Goal: Transaction & Acquisition: Subscribe to service/newsletter

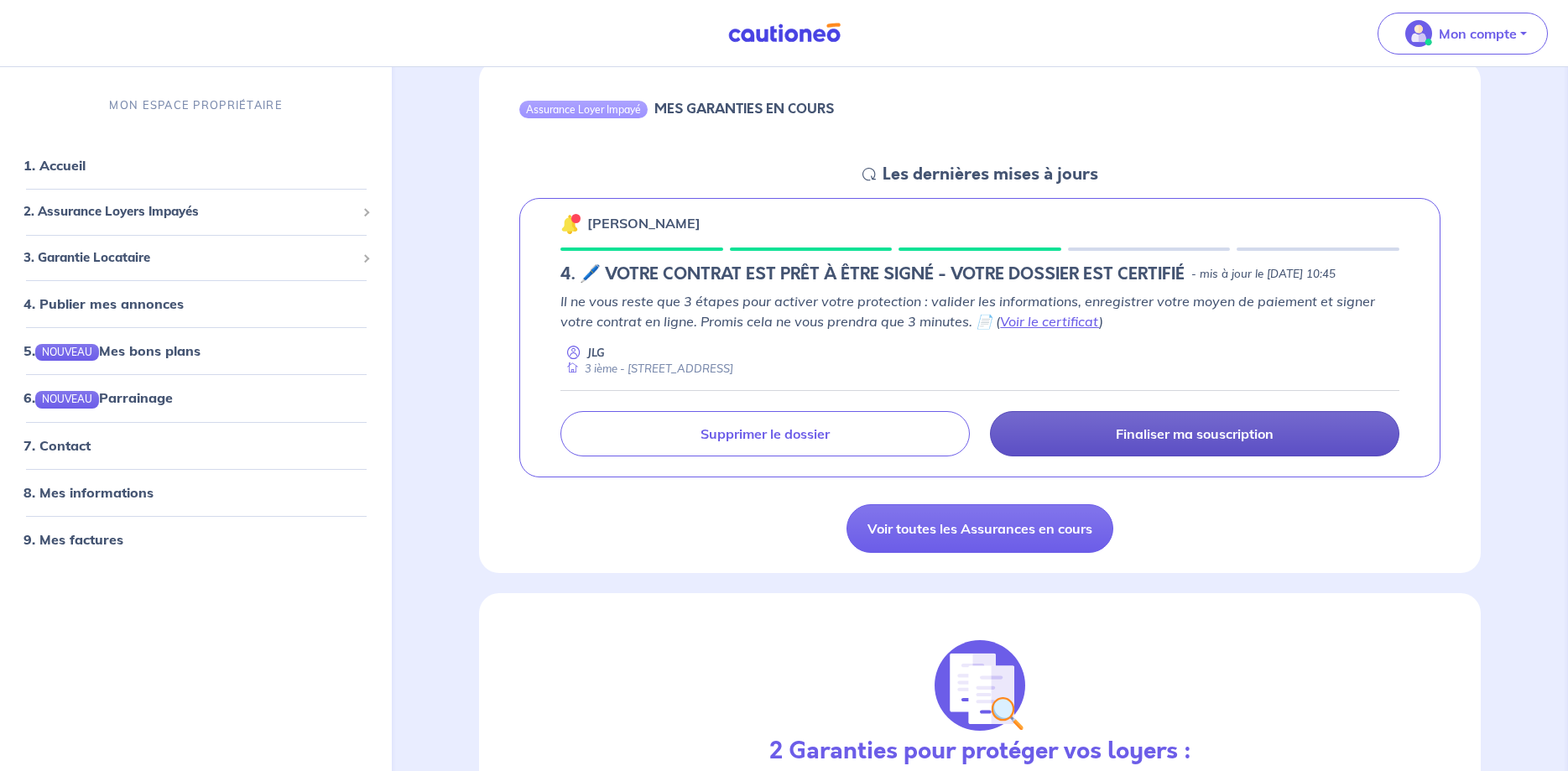
click at [1069, 433] on link "Finaliser ma souscription" at bounding box center [1195, 433] width 410 height 45
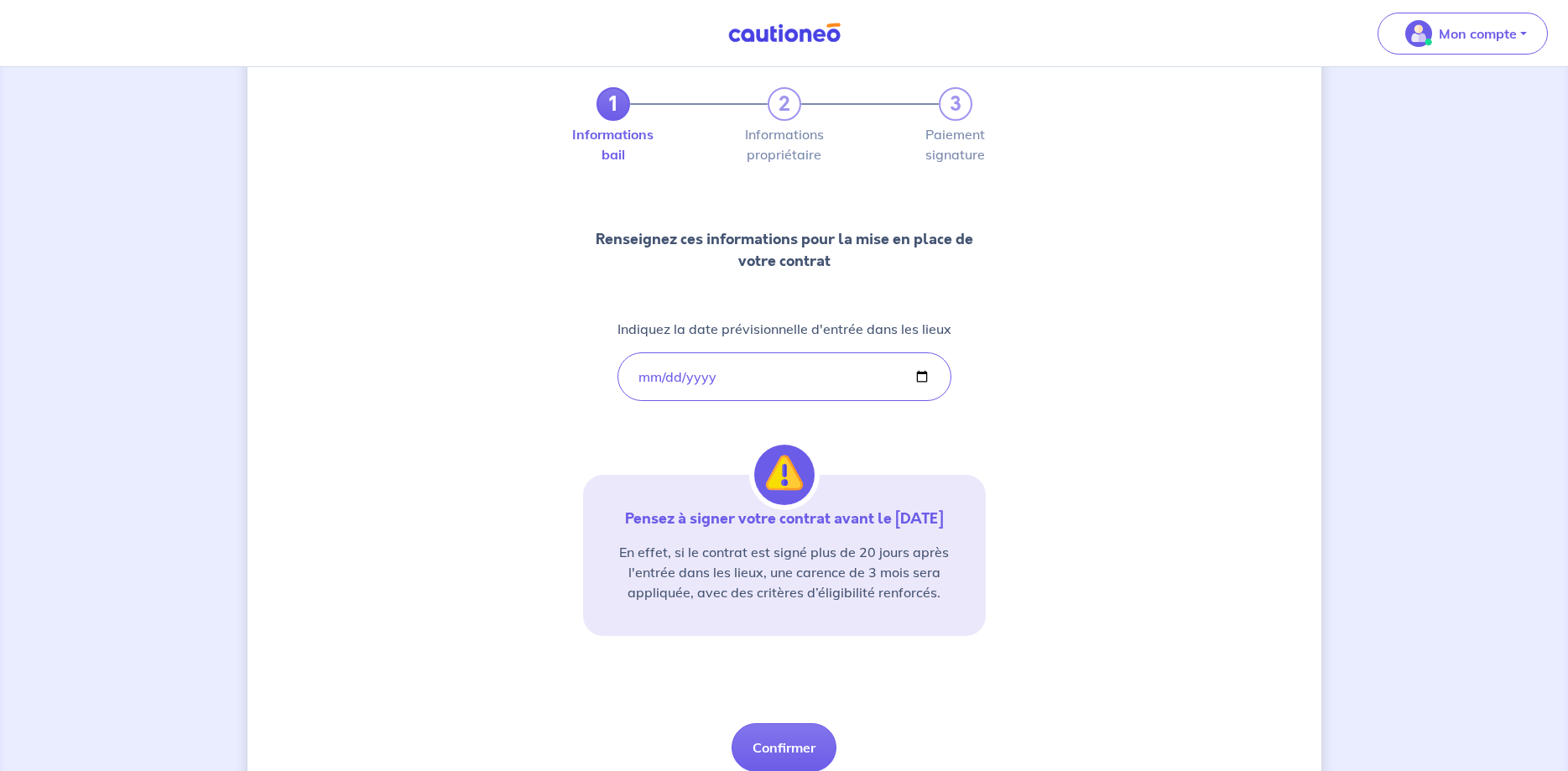
scroll to position [149, 0]
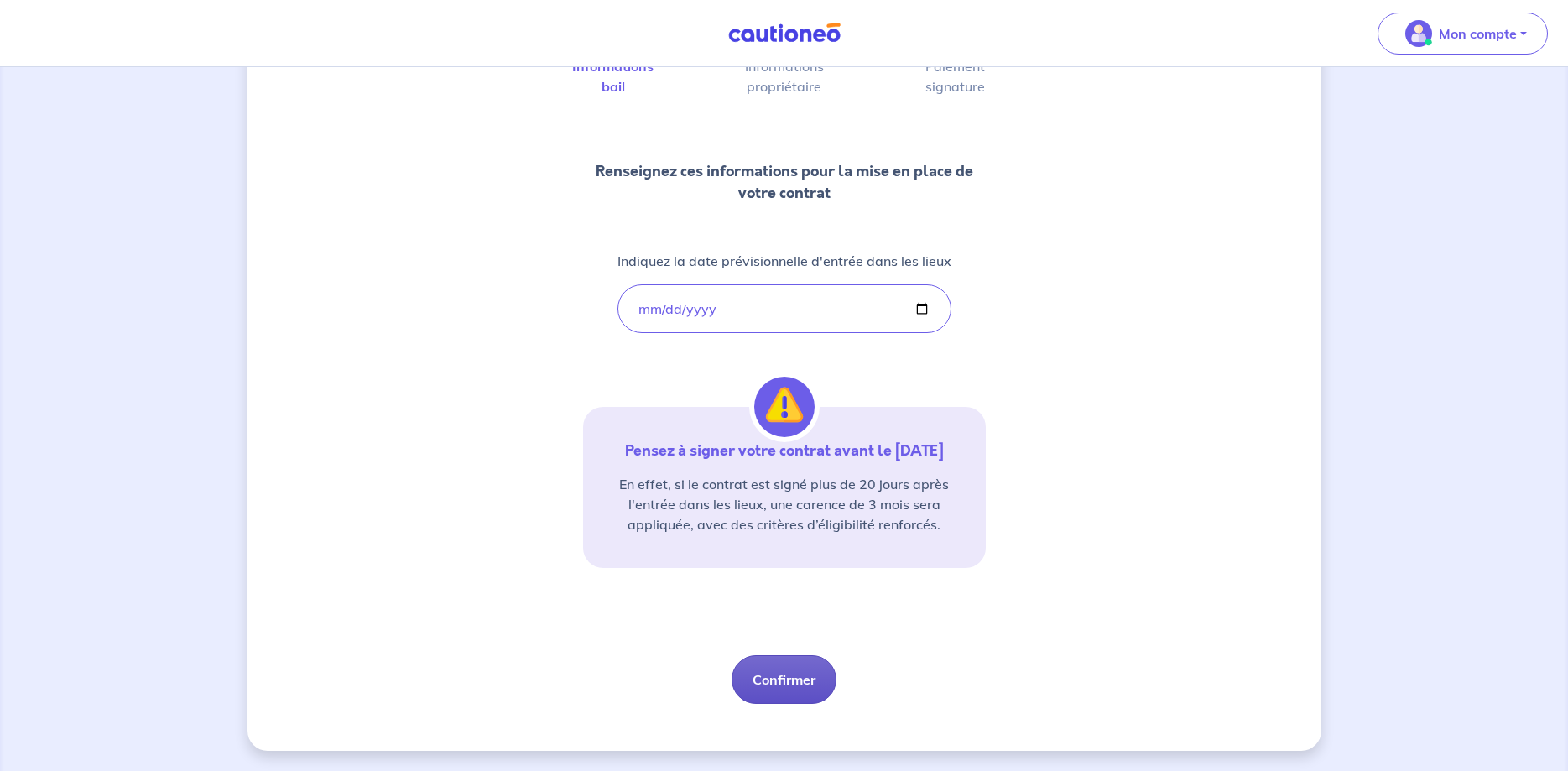
click at [783, 676] on button "Confirmer" at bounding box center [784, 679] width 105 height 49
click at [783, 679] on button "Confirmer" at bounding box center [784, 679] width 105 height 49
select select "FR"
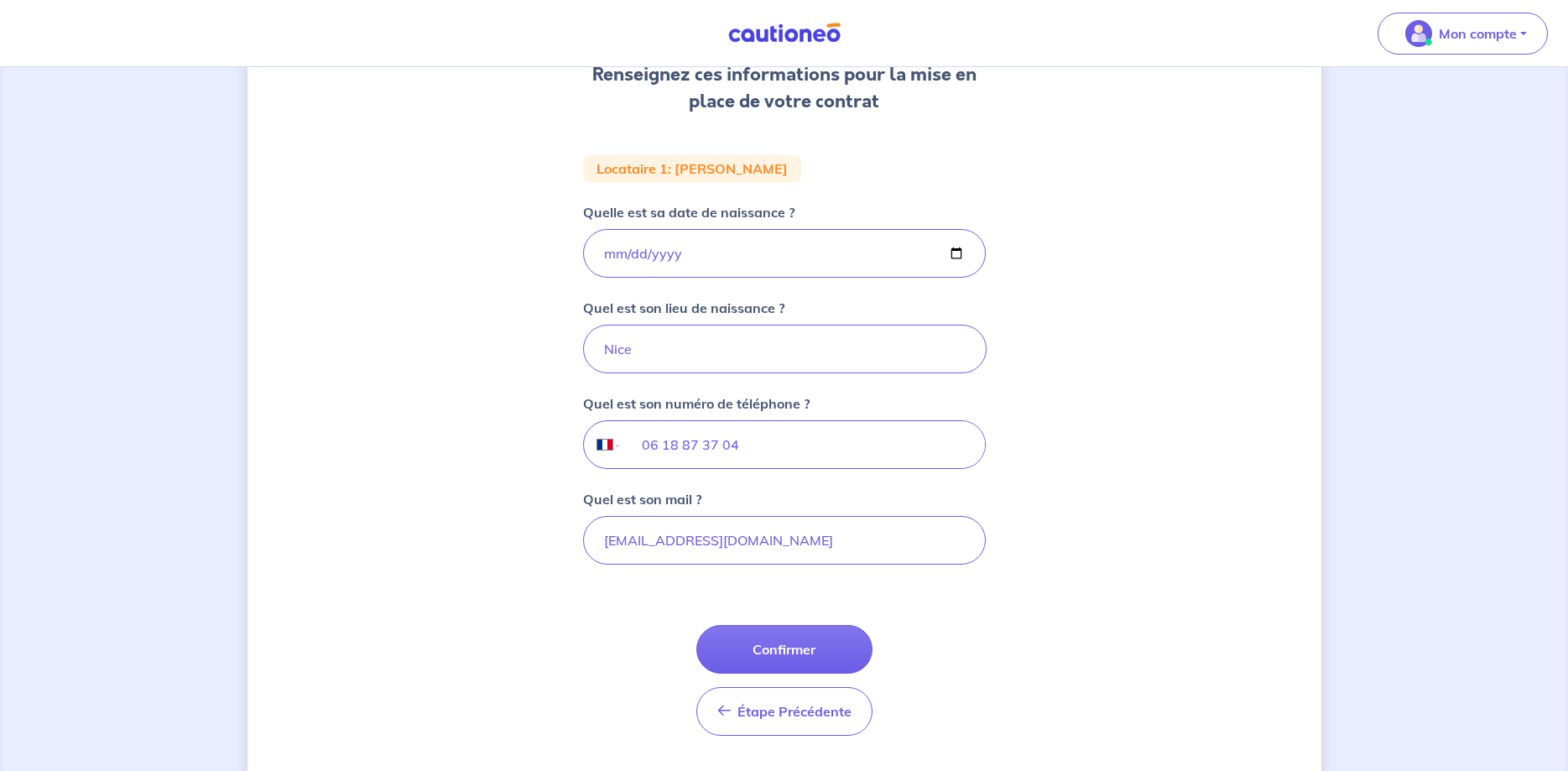
scroll to position [257, 0]
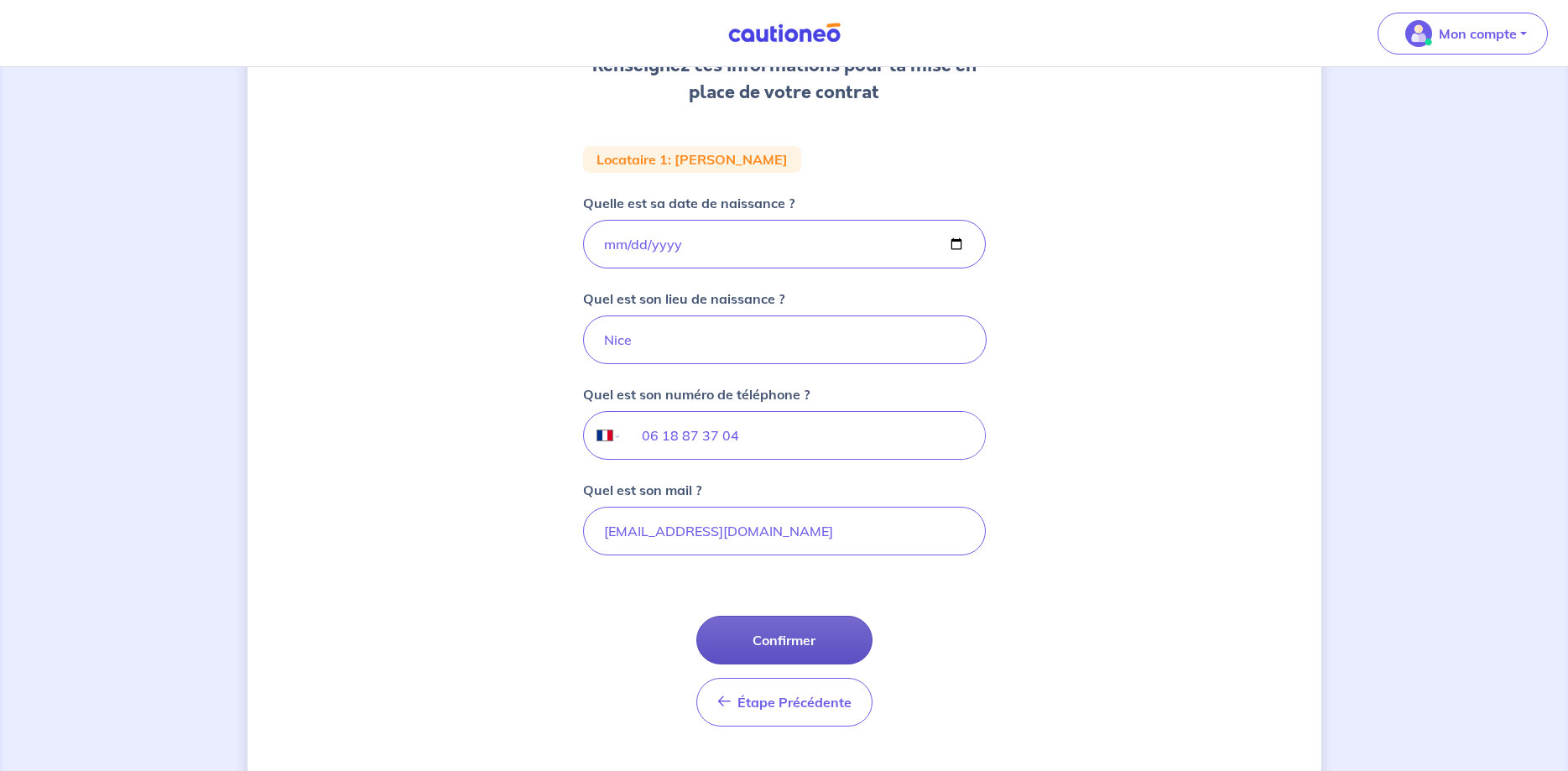
click at [779, 640] on button "Confirmer" at bounding box center [785, 640] width 176 height 49
select select "FR"
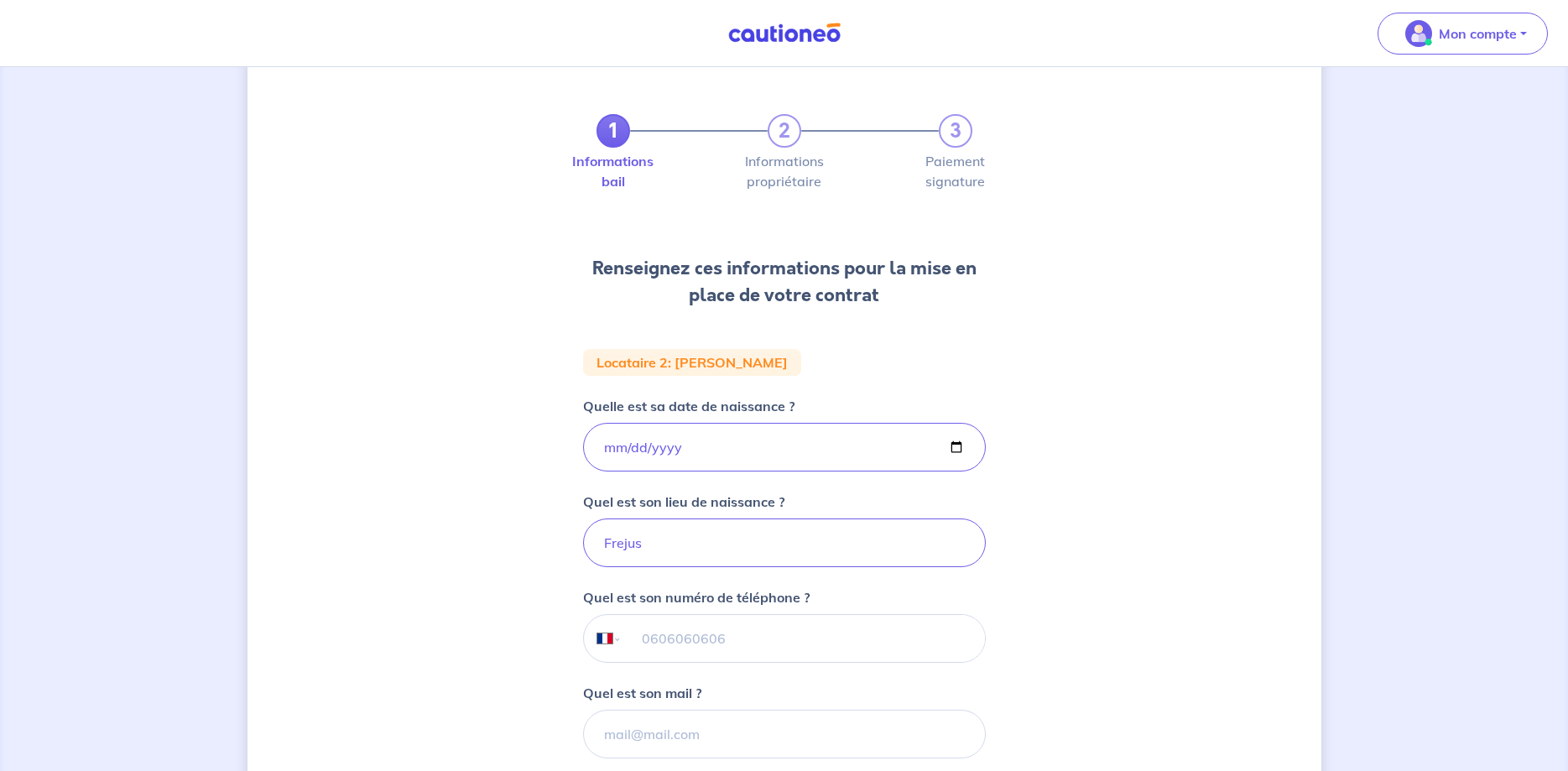
scroll to position [293, 0]
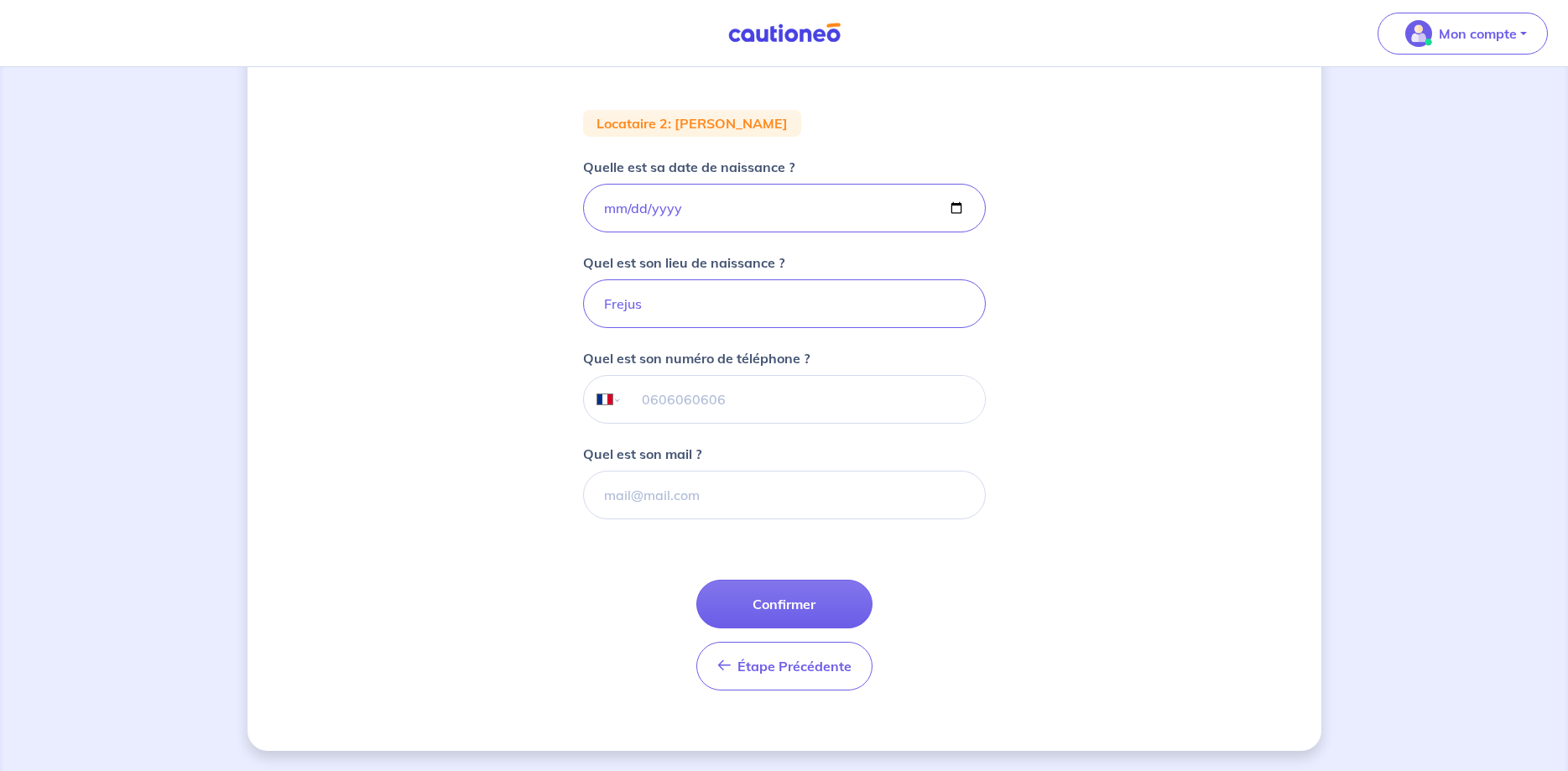
click at [685, 409] on input "tel" at bounding box center [803, 399] width 363 height 47
paste input "06 77 06 42 97"
type input "06 77 06 42 97"
click at [682, 496] on input "Quel est son mail ?" at bounding box center [784, 495] width 403 height 49
paste input "[EMAIL_ADDRESS][DOMAIN_NAME]"
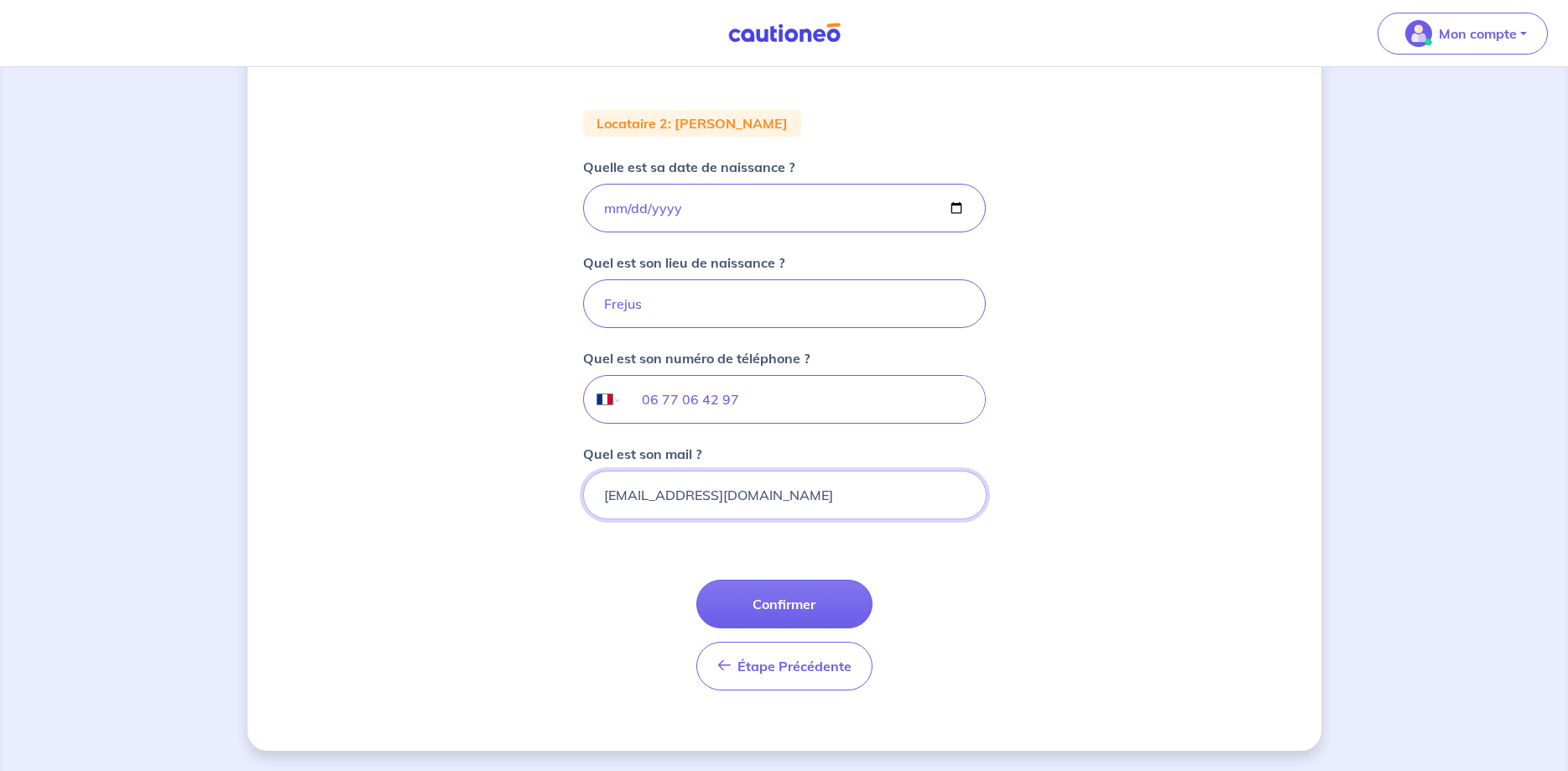
type input "[EMAIL_ADDRESS][DOMAIN_NAME]"
click at [1060, 468] on div "1 2 3 Informations bail Informations propriétaire Paiement signature Renseignez…" at bounding box center [784, 272] width 1074 height 956
click at [805, 610] on button "Confirmer" at bounding box center [785, 604] width 176 height 49
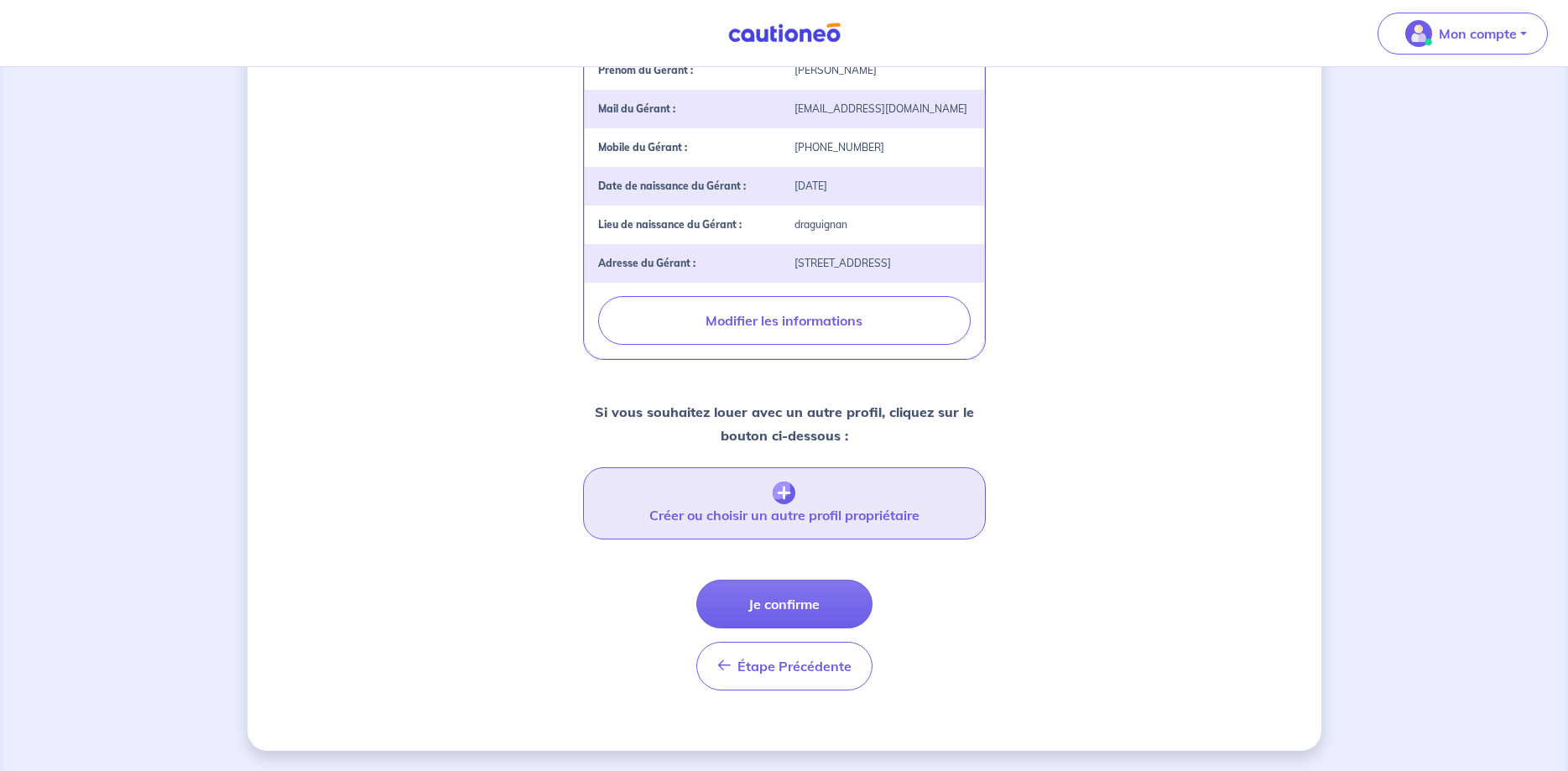
scroll to position [545, 0]
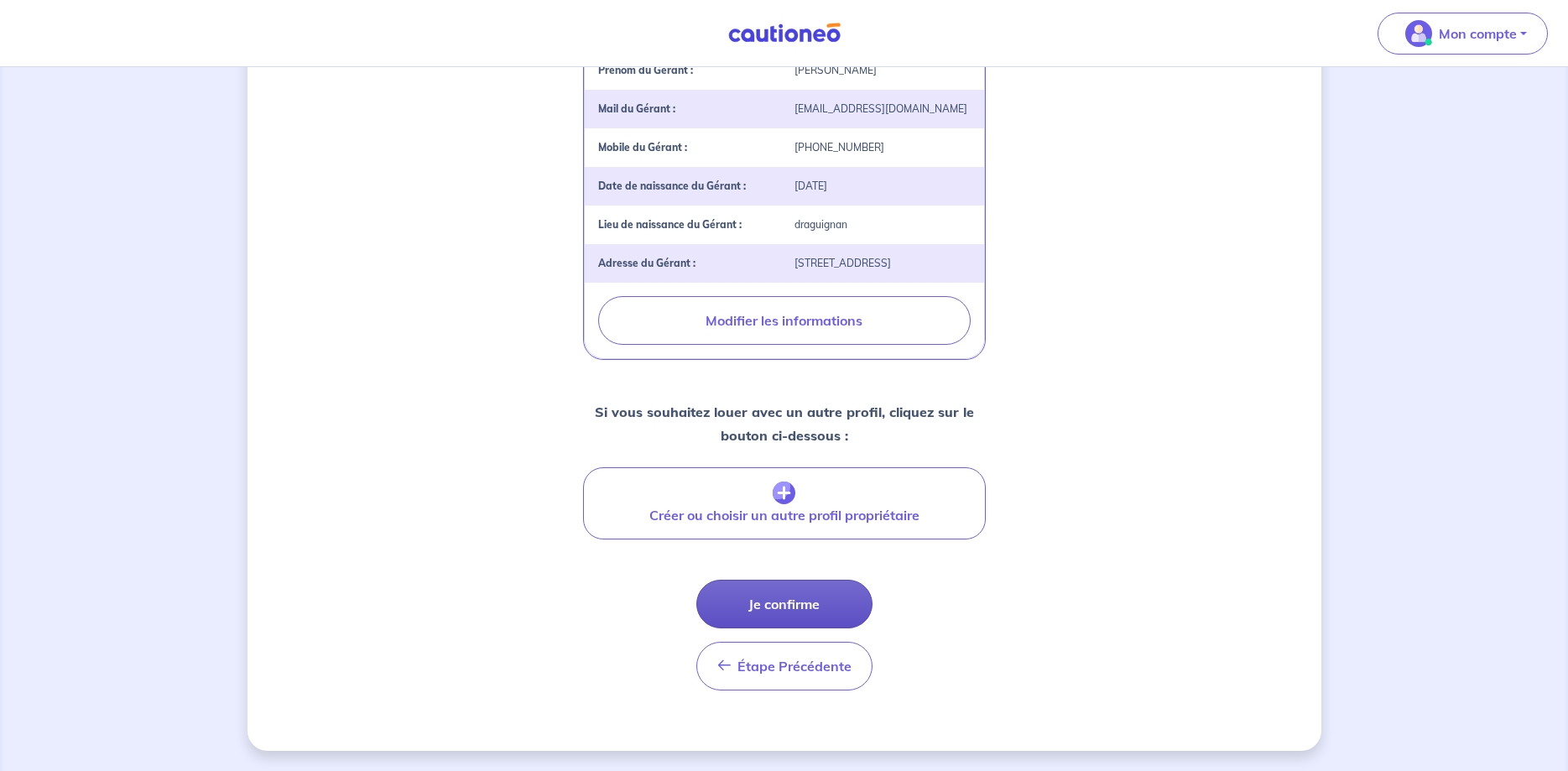
click at [777, 599] on button "Je confirme" at bounding box center [785, 604] width 176 height 49
click at [777, 599] on div "Étape Précédente Précédent Je confirme Je confirme" at bounding box center [785, 636] width 176 height 111
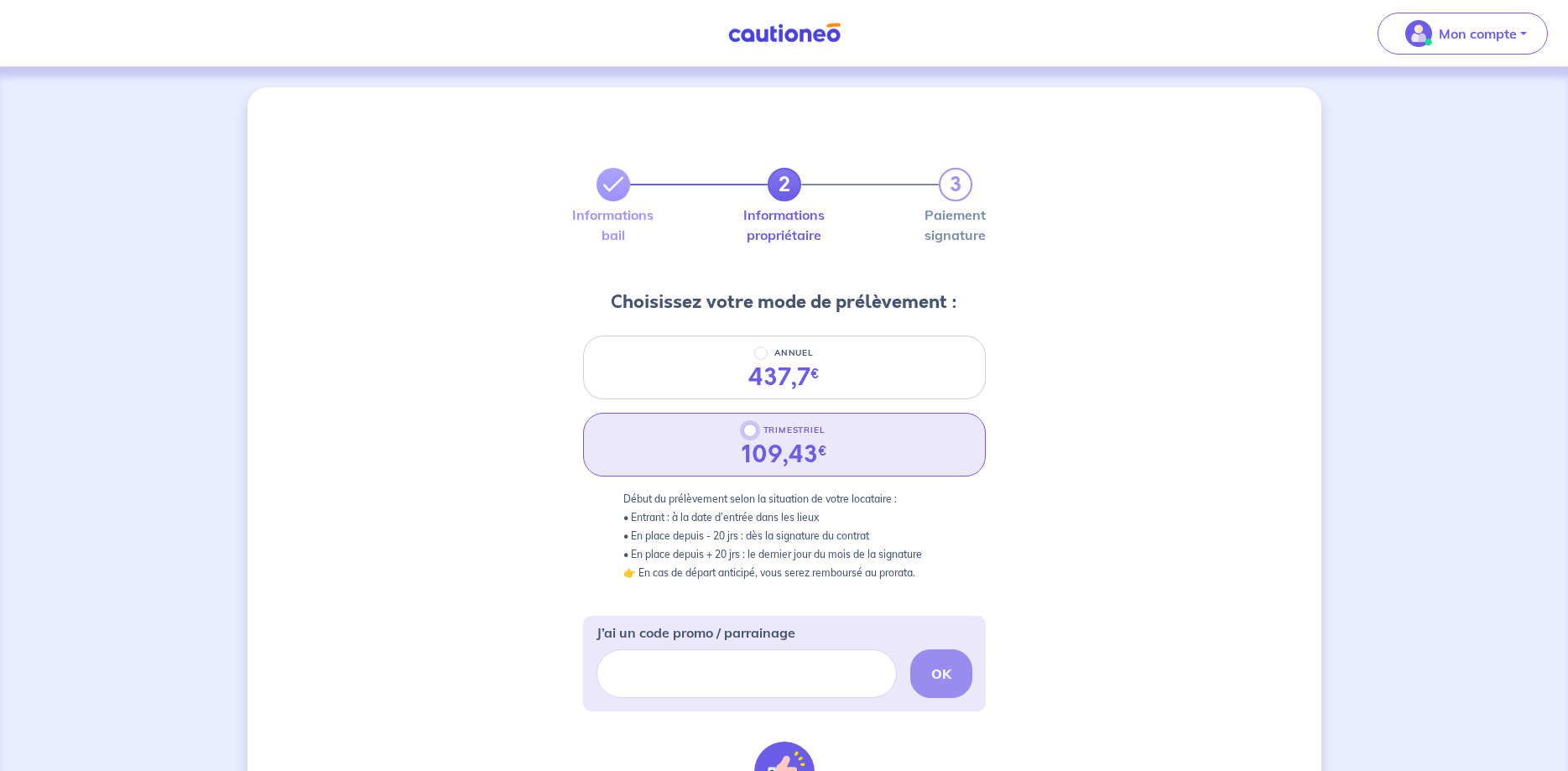
click at [748, 430] on input "TRIMESTRIEL" at bounding box center [749, 431] width 13 height 13
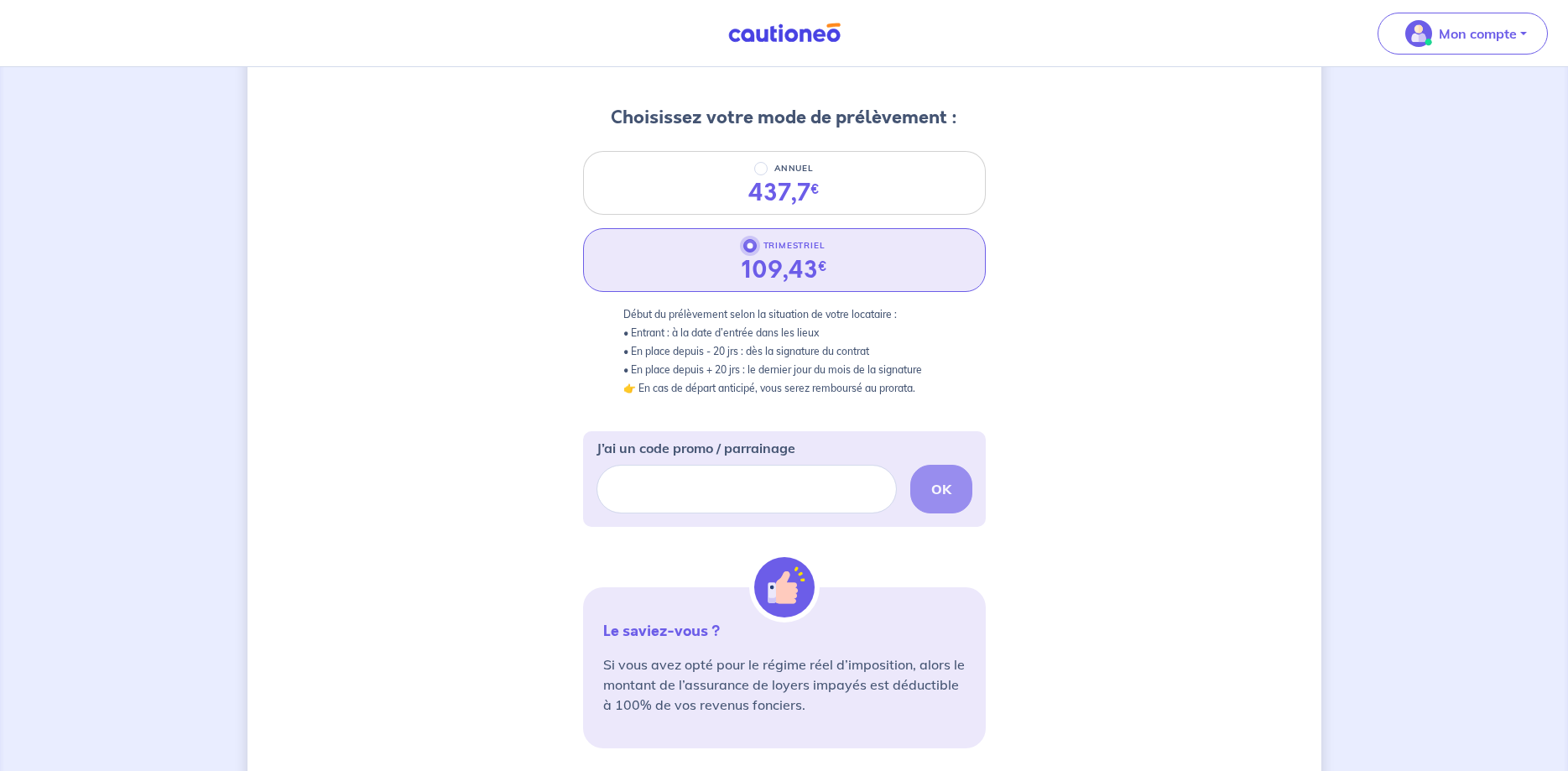
scroll to position [171, 0]
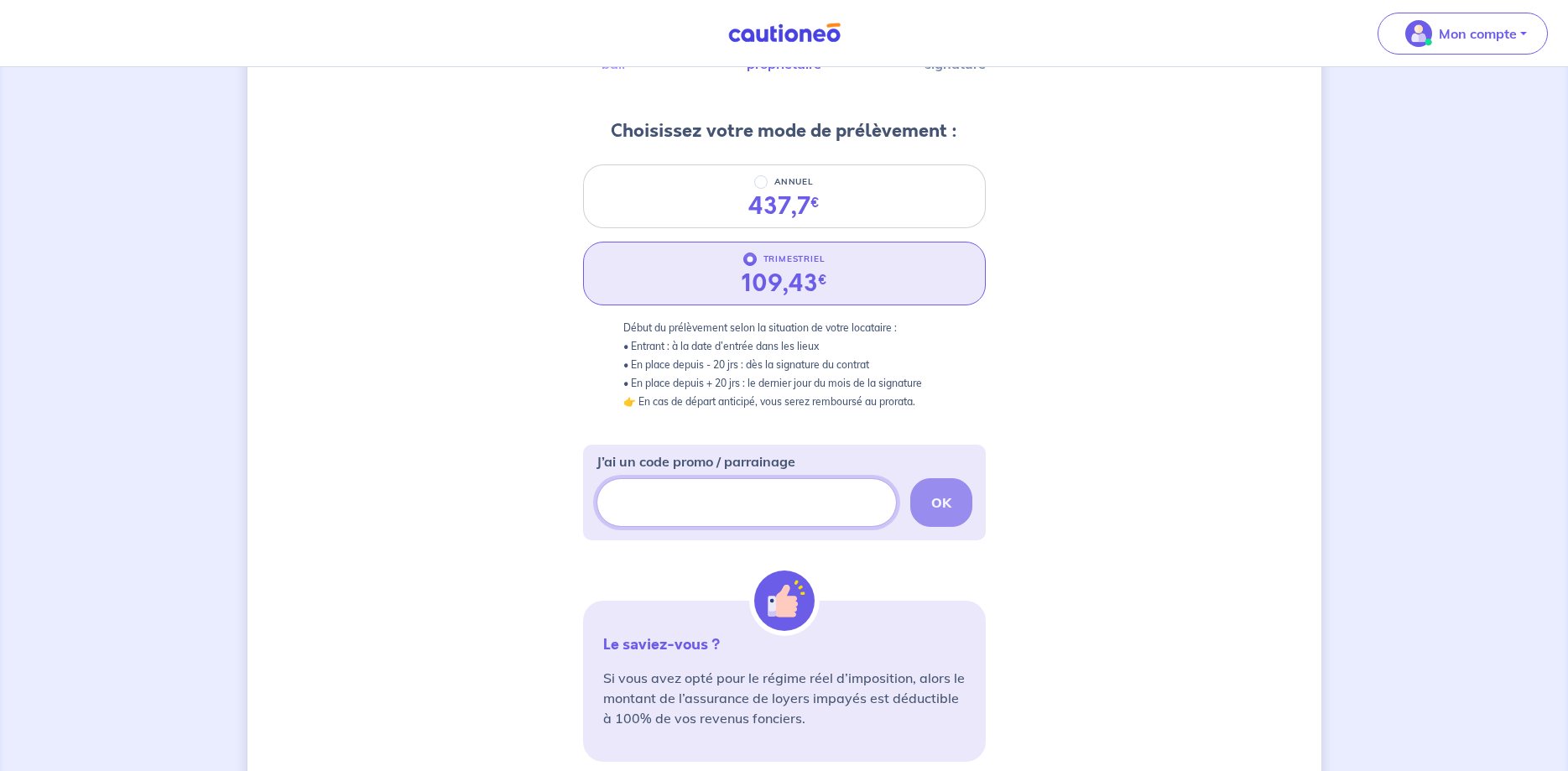
click at [682, 496] on input "J’ai un code promo / parrainage" at bounding box center [746, 503] width 300 height 49
paste input "FILLEUL-CAR7K4"
type input "FILLEUL-CAR7K4"
click at [929, 498] on button "OK" at bounding box center [942, 503] width 62 height 49
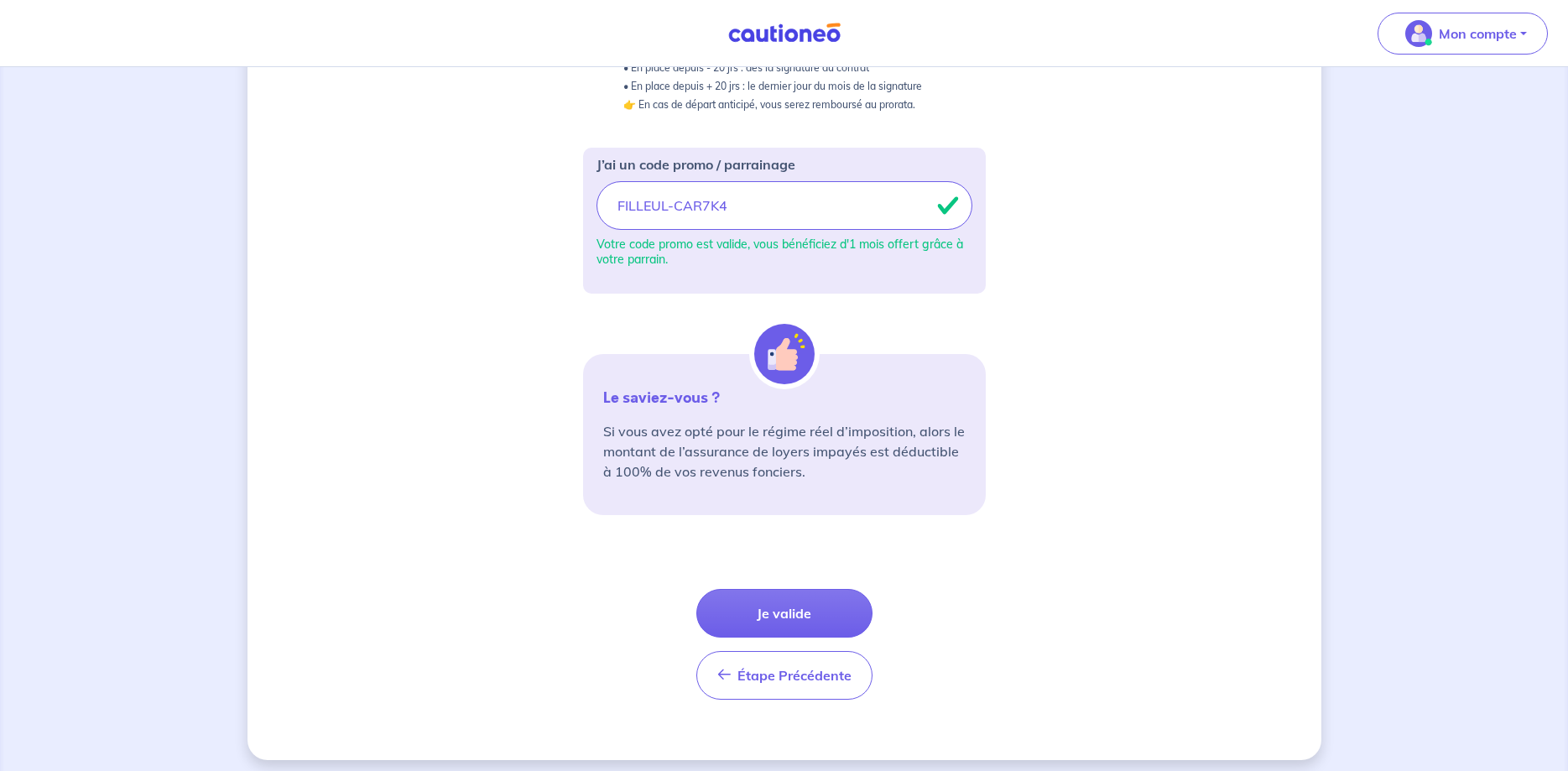
scroll to position [478, 0]
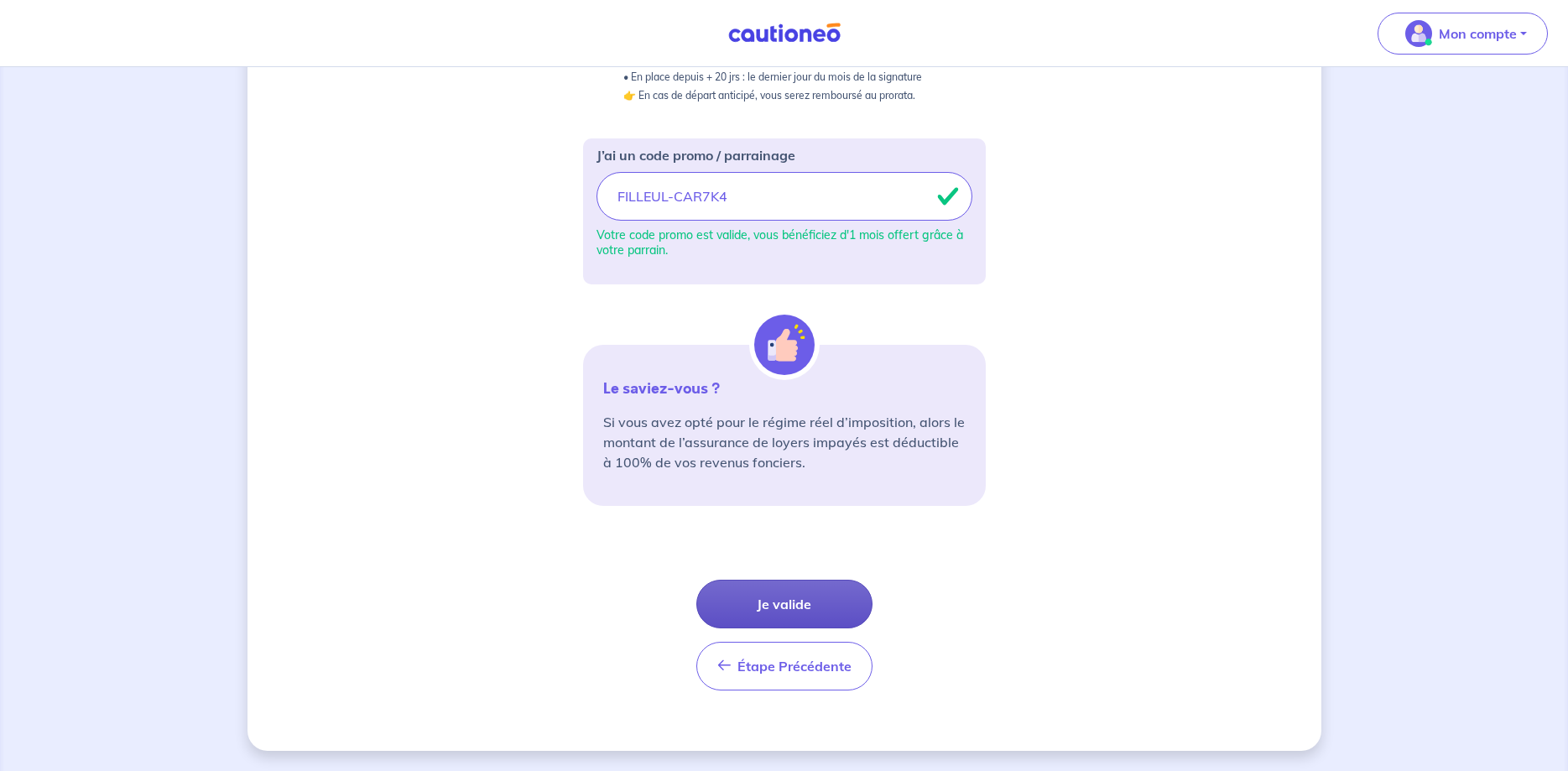
click at [799, 599] on button "Je valide" at bounding box center [785, 604] width 176 height 49
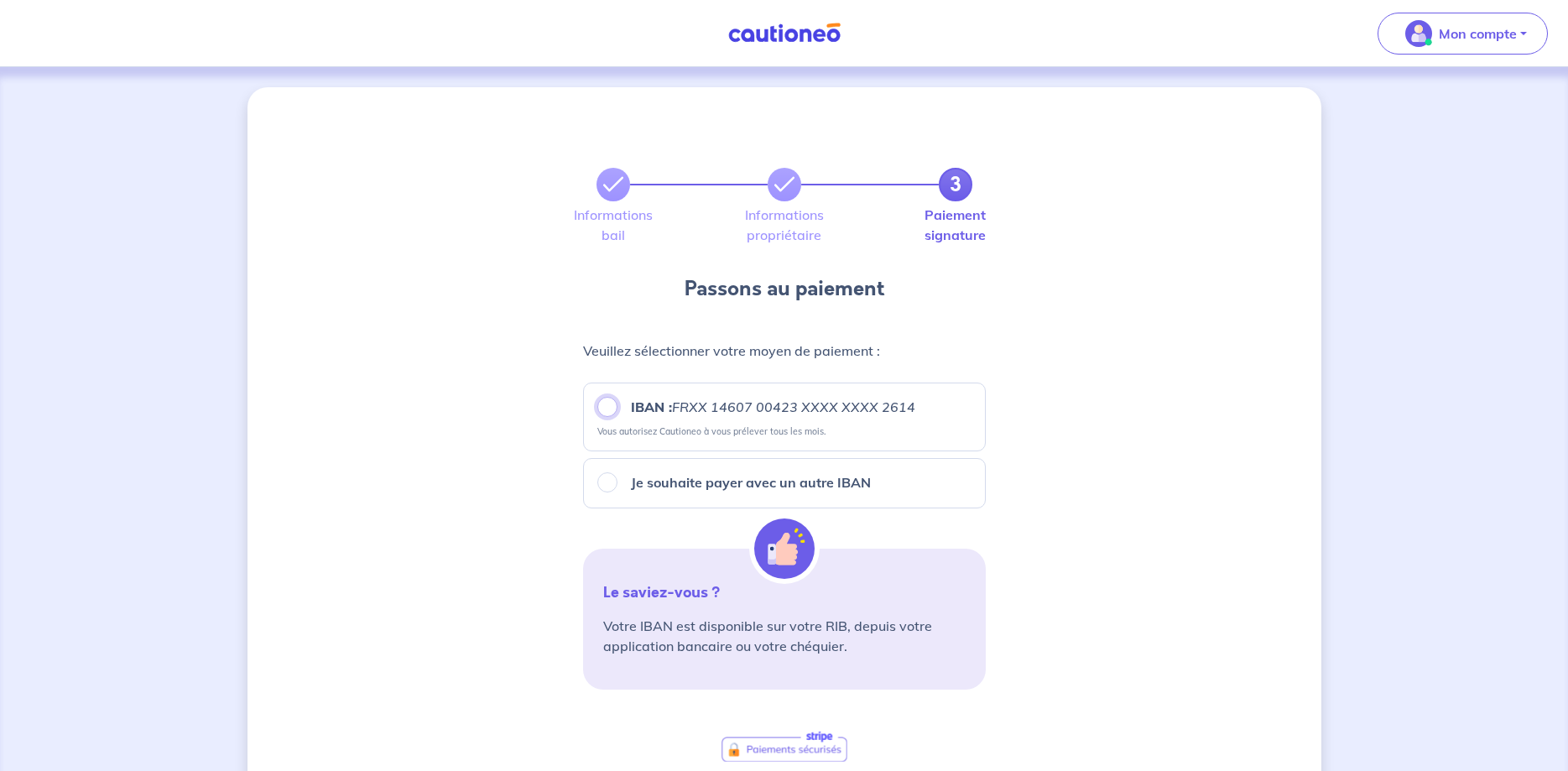
click at [604, 411] on input "IBAN : FRXX [FINANCIAL_ID] XXXX XXXX 2614" at bounding box center [607, 406] width 20 height 21
radio input "true"
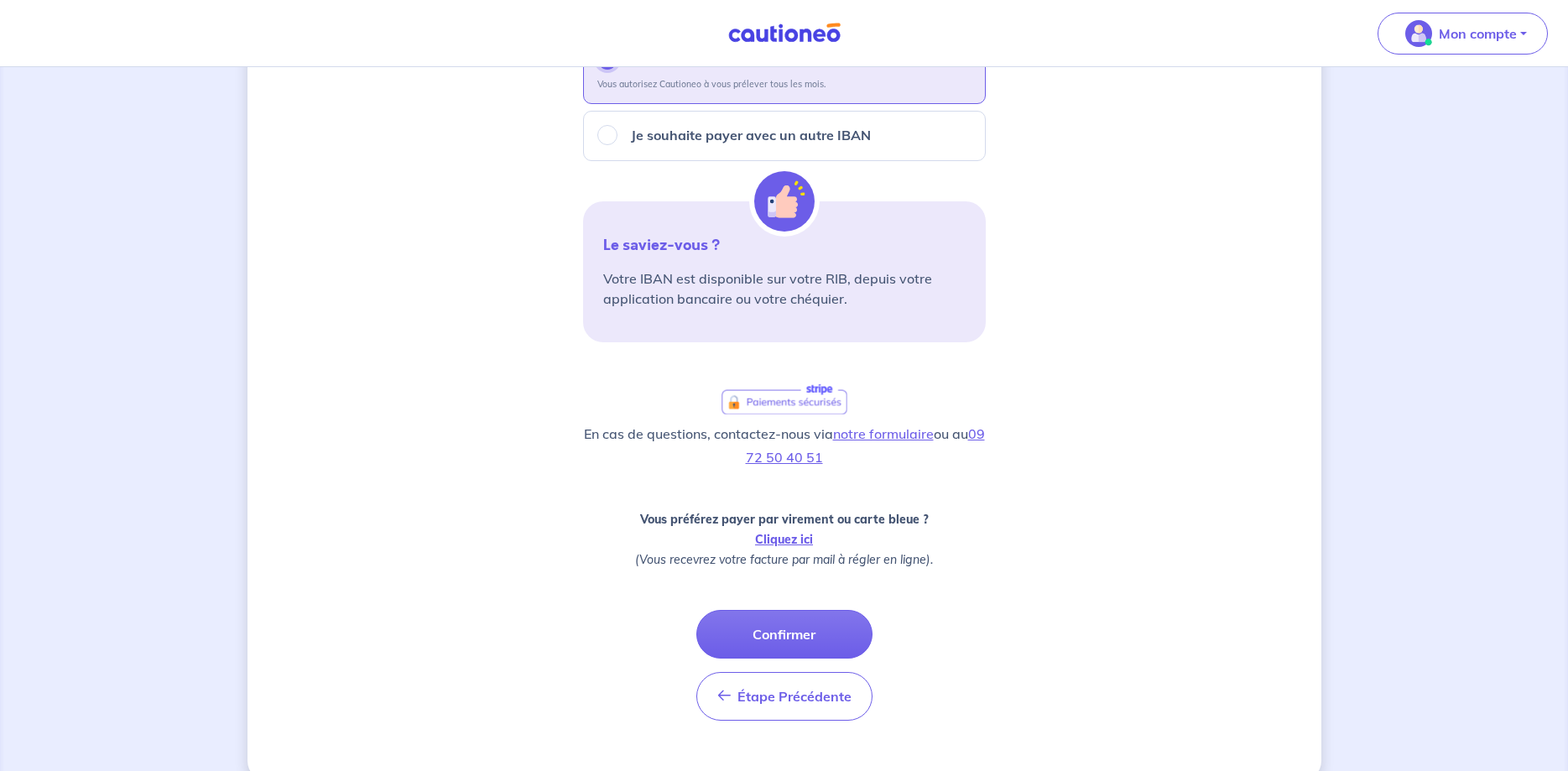
scroll to position [378, 0]
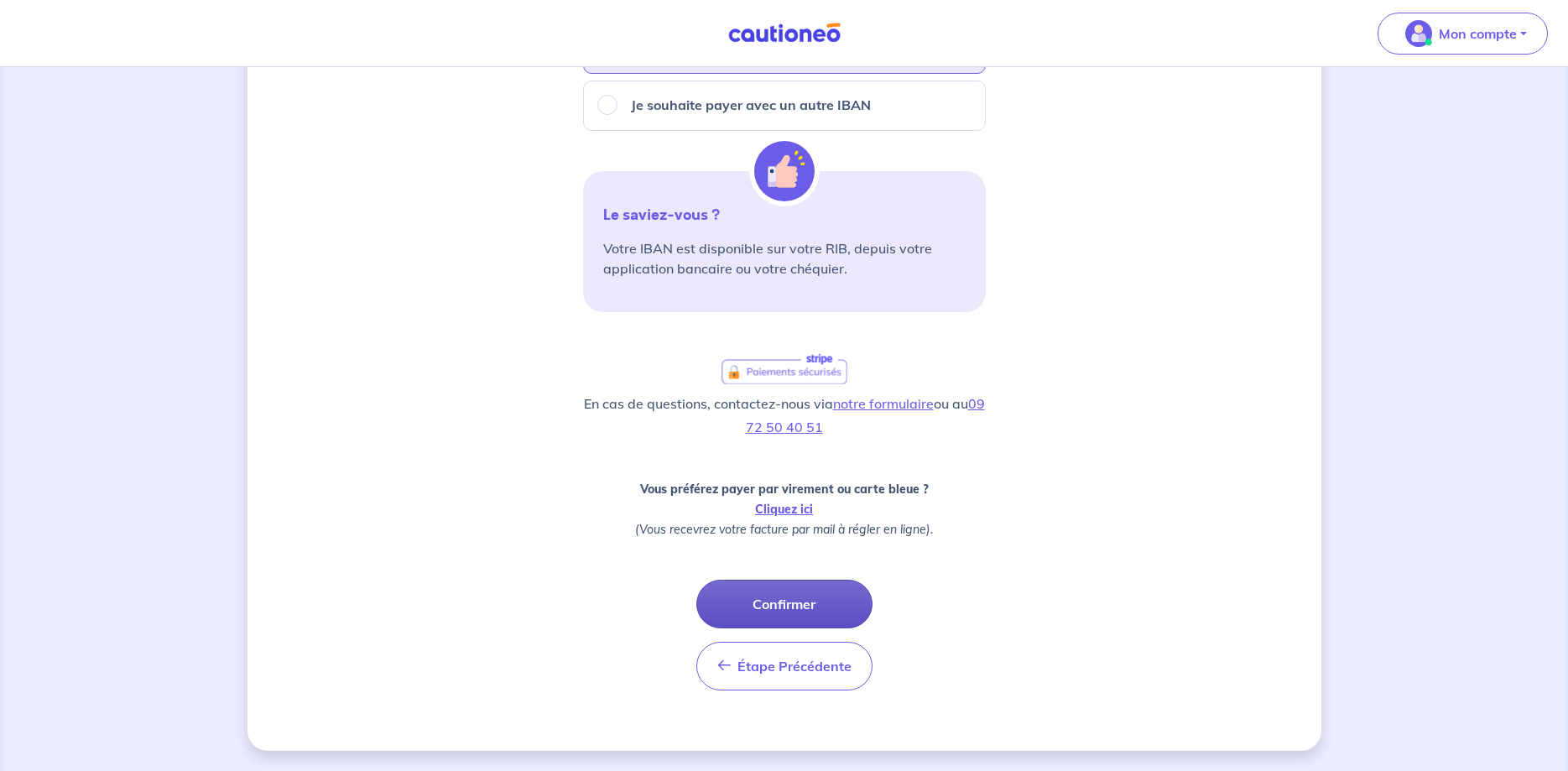
click at [780, 611] on button "Confirmer" at bounding box center [785, 604] width 176 height 49
click at [780, 611] on div "Étape Précédente Précédent Confirmer Confirmer" at bounding box center [785, 636] width 176 height 111
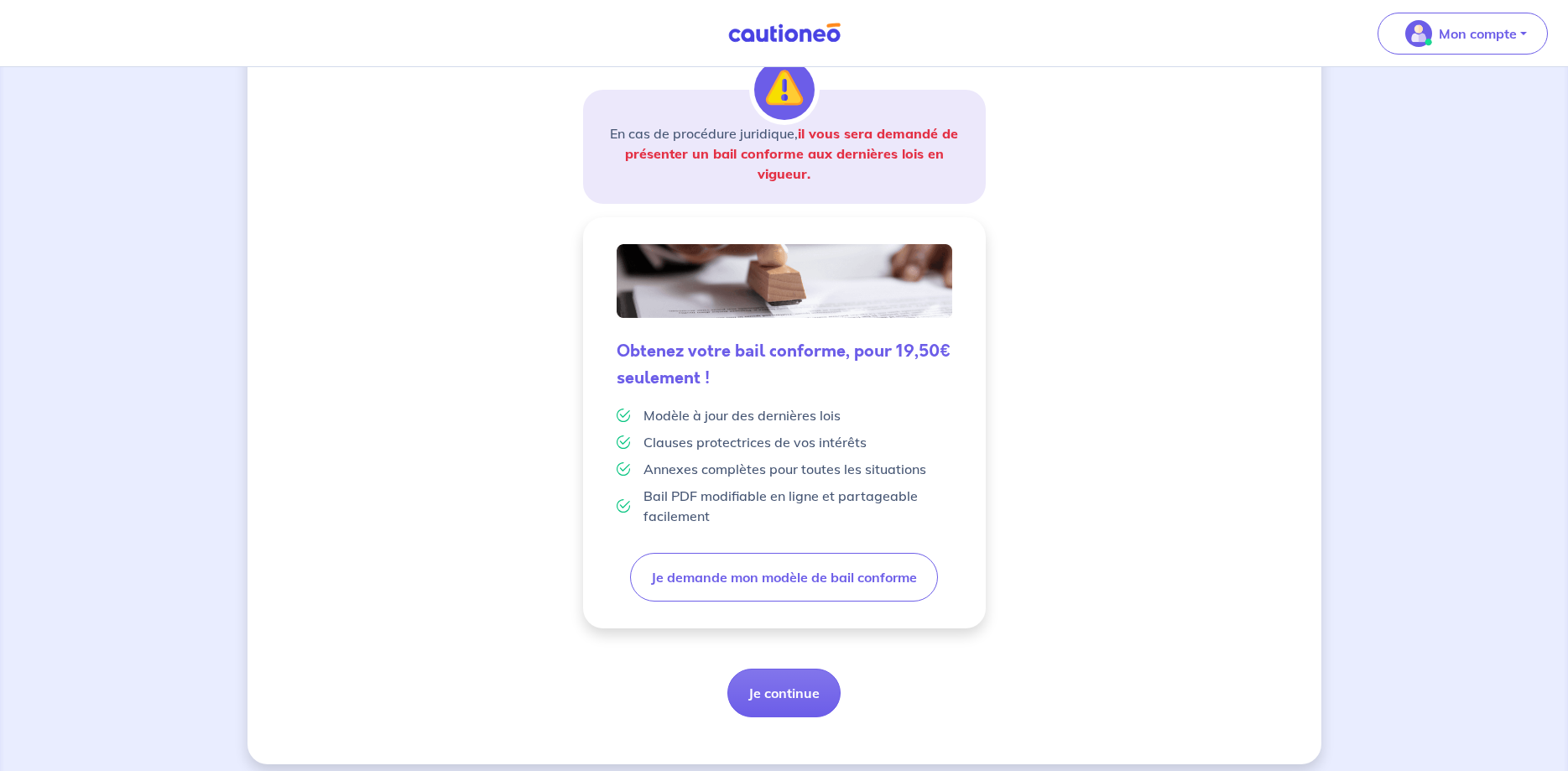
scroll to position [286, 0]
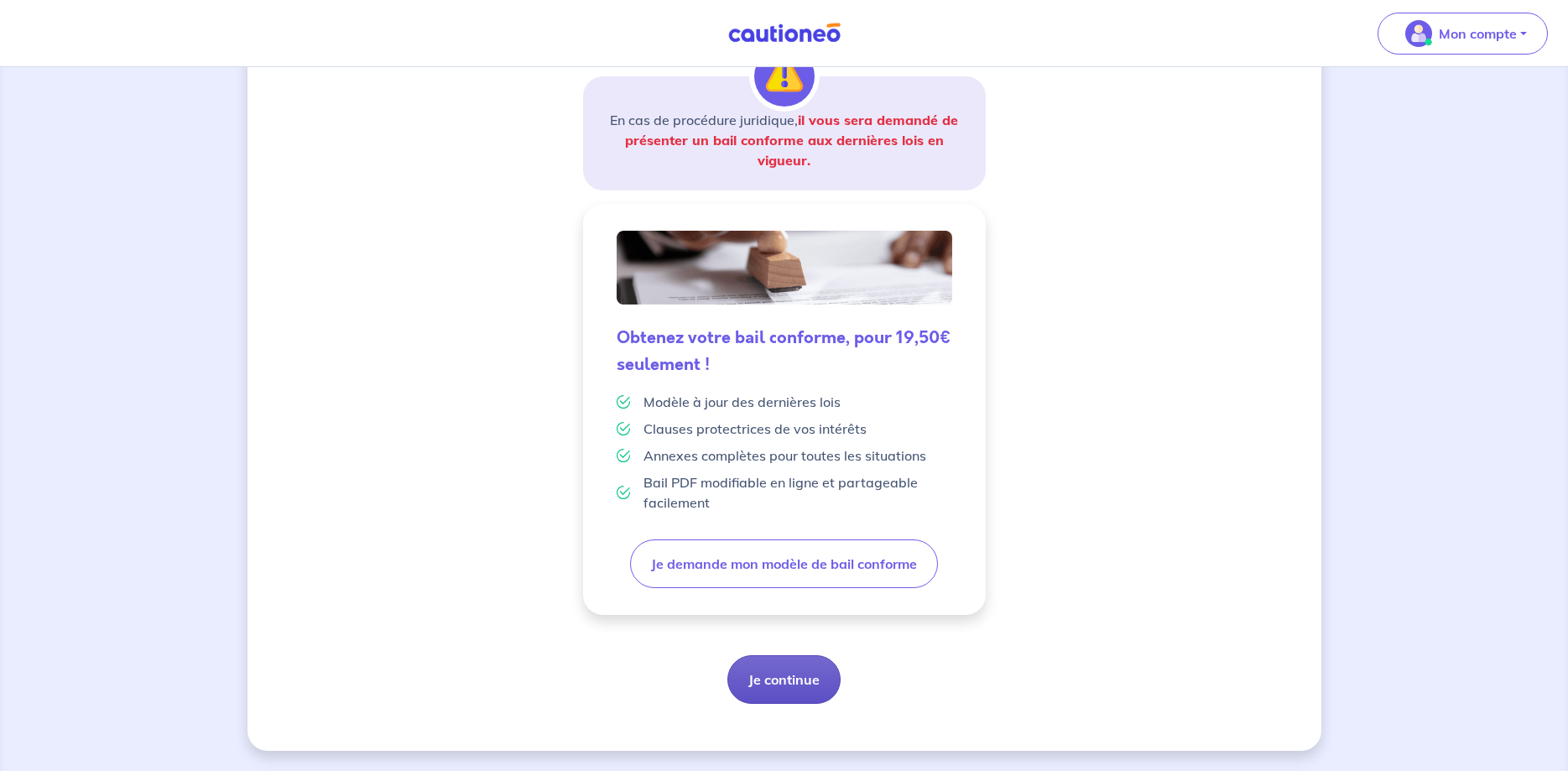
click at [769, 681] on button "Je continue" at bounding box center [783, 679] width 113 height 49
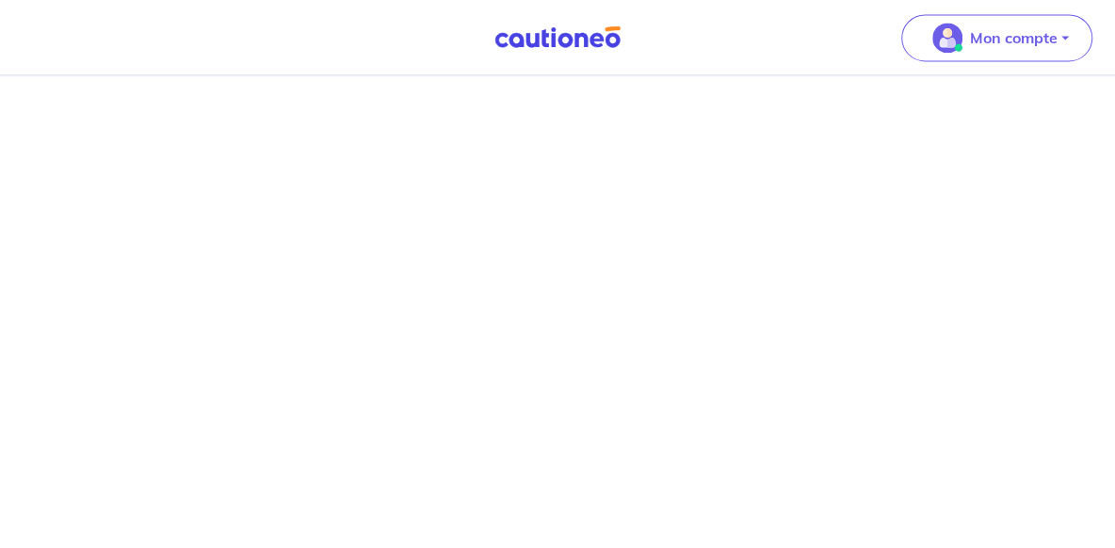
scroll to position [1537, 0]
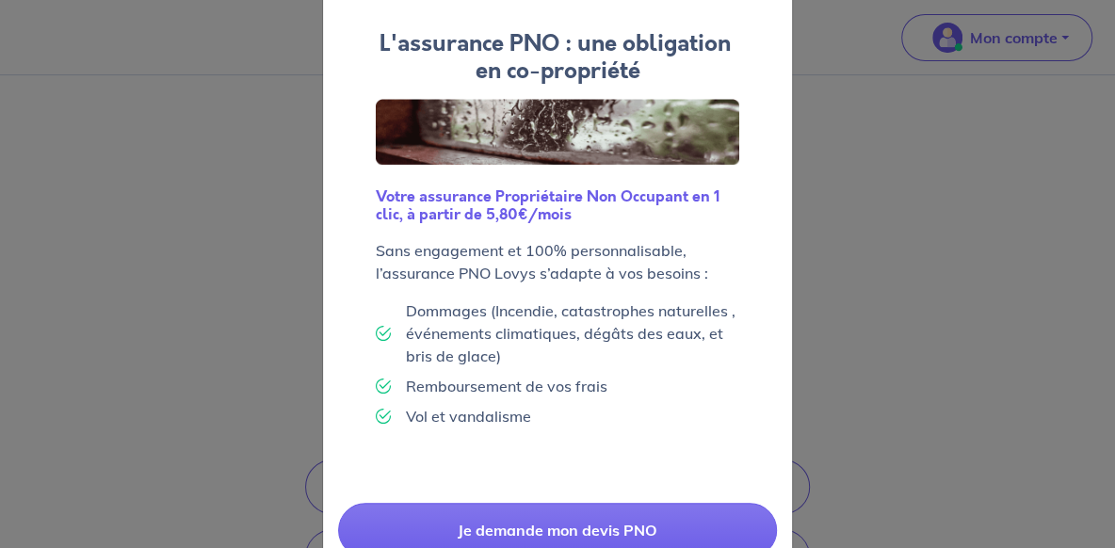
scroll to position [199, 0]
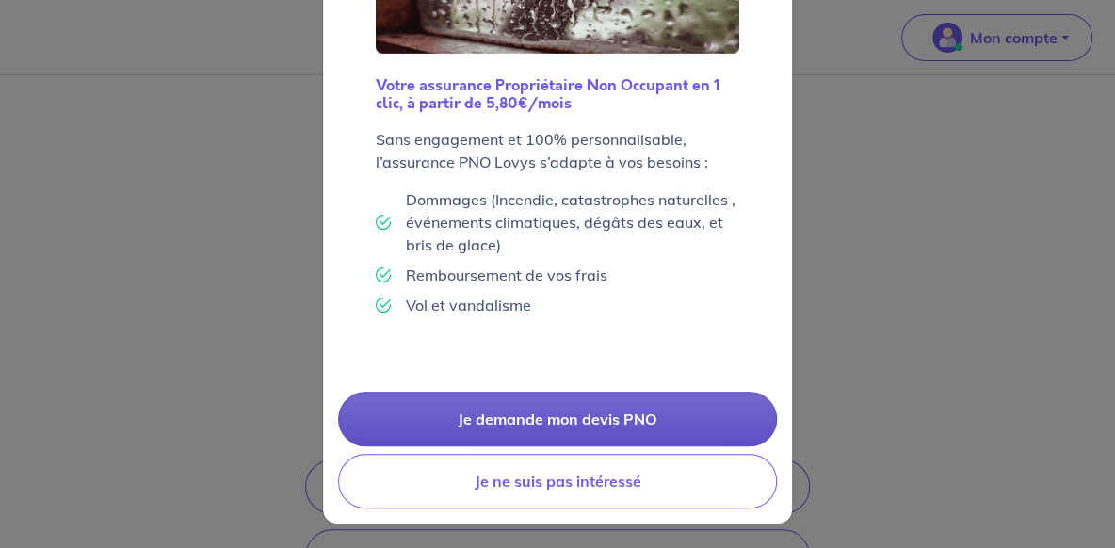
click at [591, 421] on link "Je demande mon devis PNO" at bounding box center [557, 419] width 439 height 55
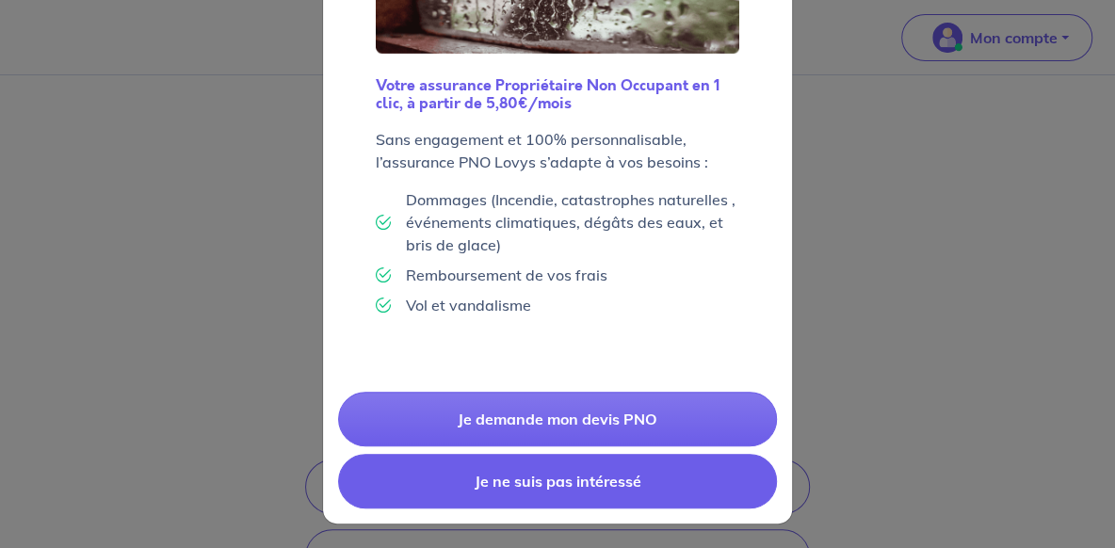
click at [561, 472] on button "Je ne suis pas intéressé" at bounding box center [557, 481] width 439 height 55
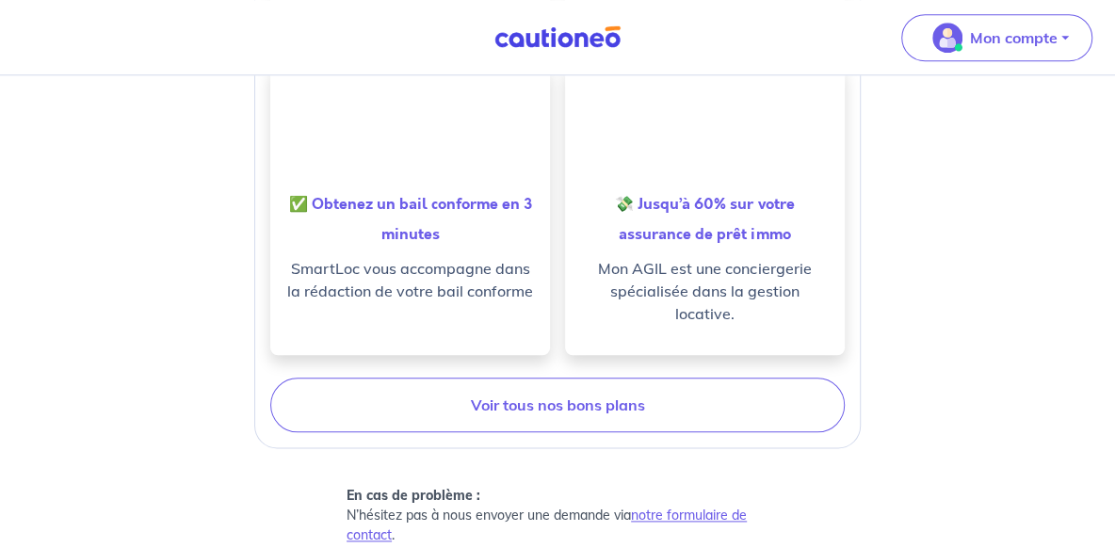
scroll to position [1060, 0]
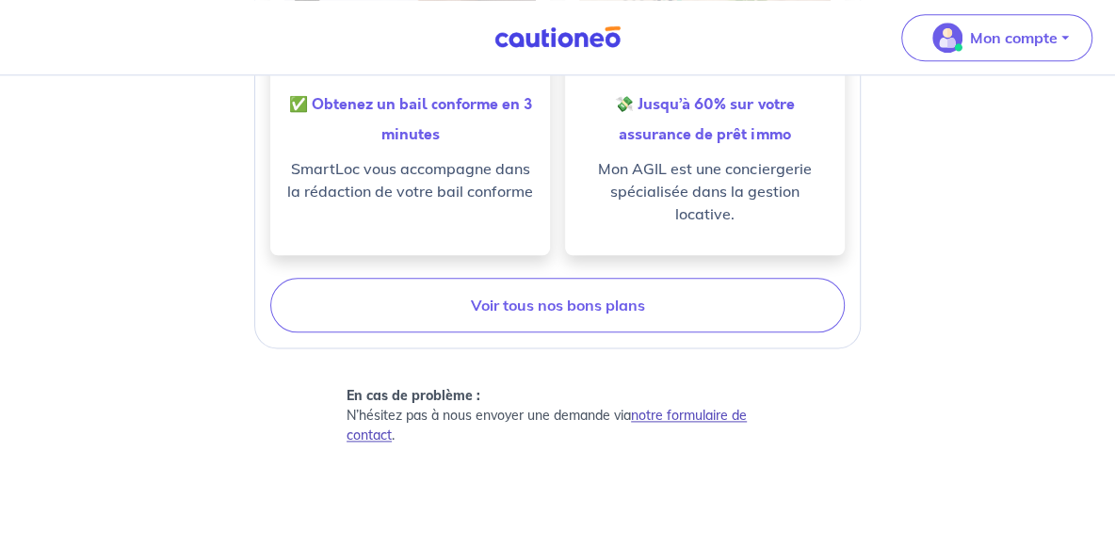
click at [668, 407] on link "notre formulaire de contact" at bounding box center [547, 425] width 400 height 37
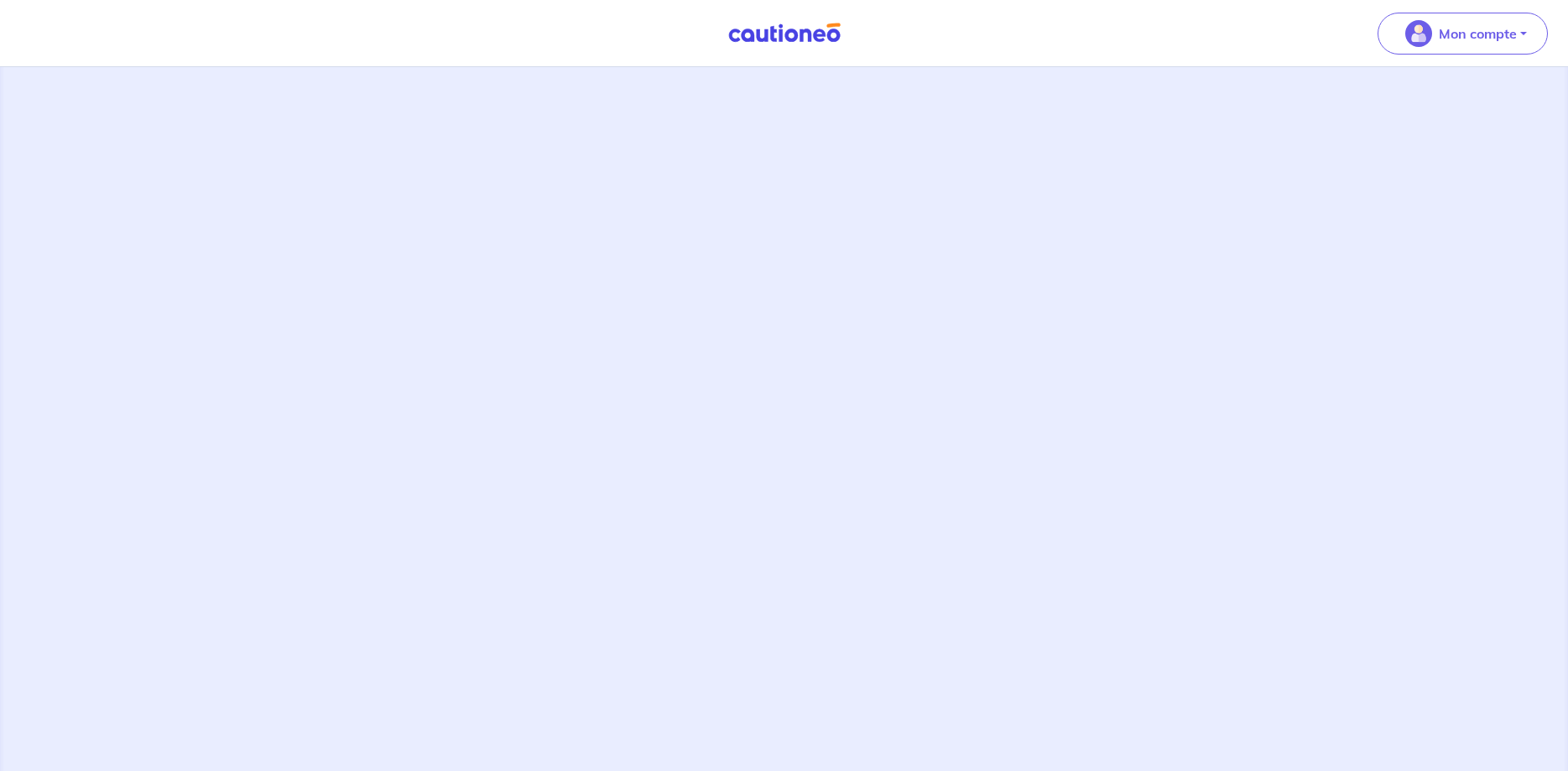
scroll to position [371, 0]
